Goal: Task Accomplishment & Management: Manage account settings

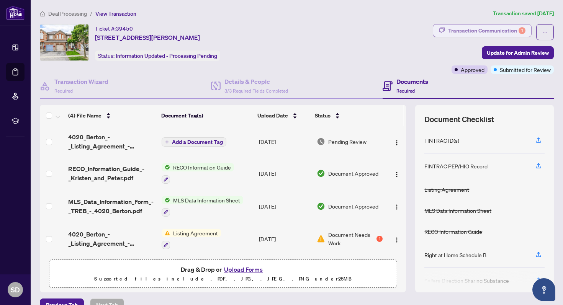
click at [459, 32] on div "Transaction Communication 1" at bounding box center [486, 31] width 77 height 12
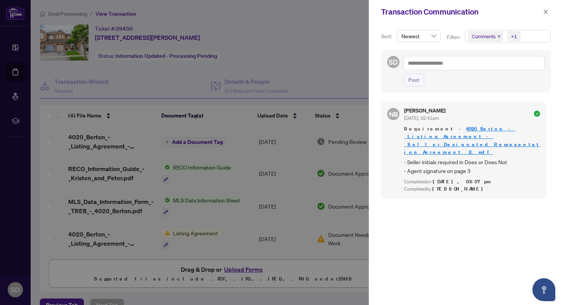
click at [456, 136] on link "4020_Berton_-_Listing_Agreement_-_Seller_Designated_Representation_Agreement__2…" at bounding box center [472, 140] width 136 height 29
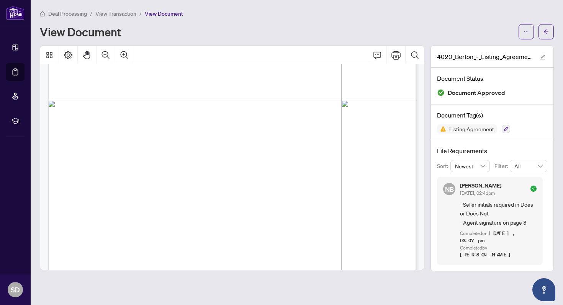
scroll to position [2242, 0]
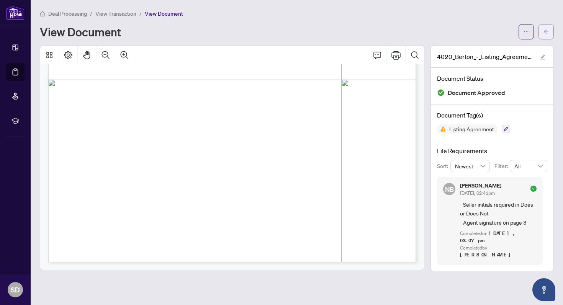
click at [550, 31] on button "button" at bounding box center [546, 31] width 15 height 15
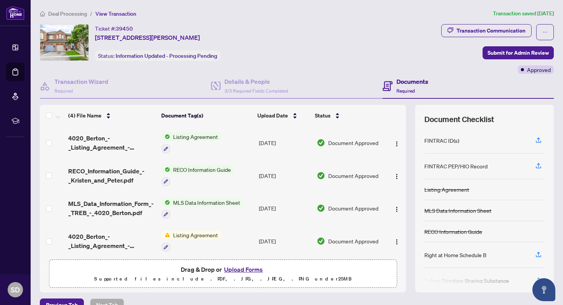
click at [180, 136] on span "Listing Agreement" at bounding box center [195, 137] width 51 height 8
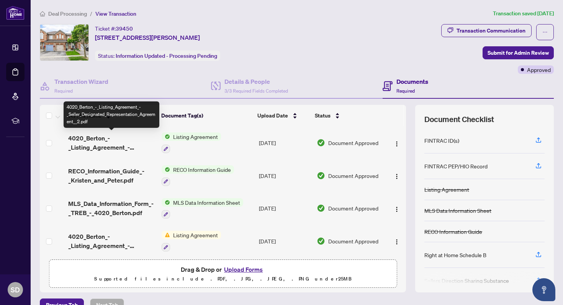
click at [93, 141] on span "4020_Berton_-_Listing_Agreement_-_Seller_Designated_Representation_Agreement__2…" at bounding box center [111, 143] width 87 height 18
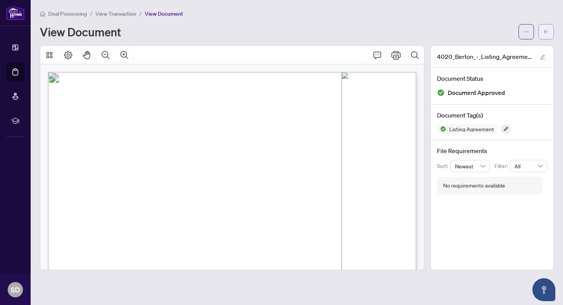
click at [551, 28] on button "button" at bounding box center [546, 31] width 15 height 15
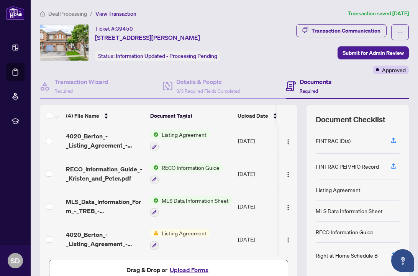
scroll to position [44, 0]
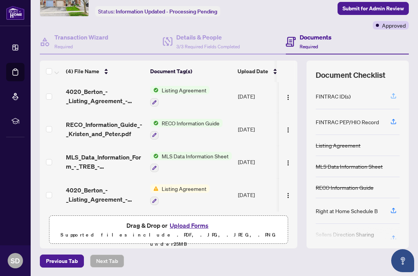
click at [396, 95] on icon "button" at bounding box center [393, 95] width 7 height 7
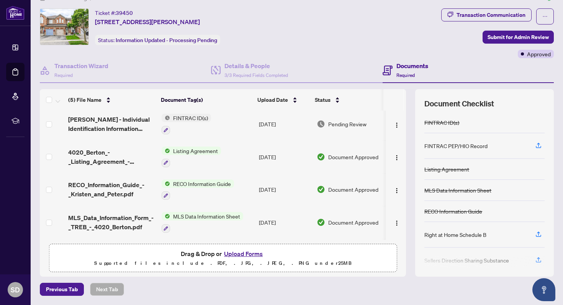
scroll to position [15, 0]
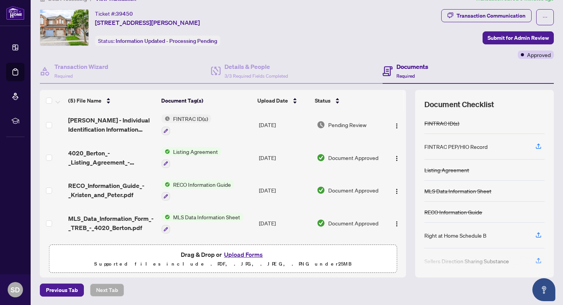
click at [242, 255] on button "Upload Forms" at bounding box center [243, 255] width 43 height 10
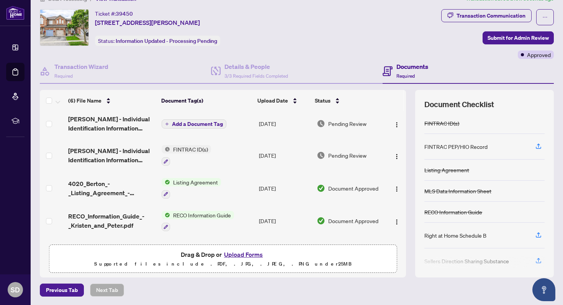
click at [195, 123] on span "Add a Document Tag" at bounding box center [197, 123] width 51 height 5
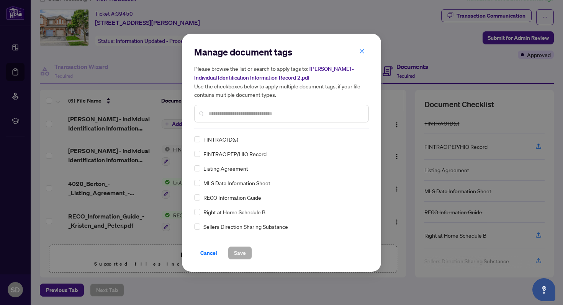
click at [231, 140] on span "FINTRAC ID(s)" at bounding box center [220, 139] width 35 height 8
click at [241, 249] on span "Save" at bounding box center [240, 253] width 12 height 12
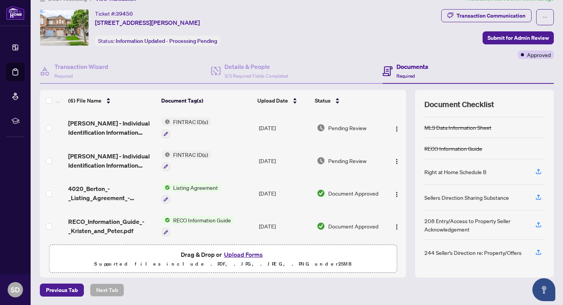
scroll to position [0, 0]
